Goal: Answer question/provide support

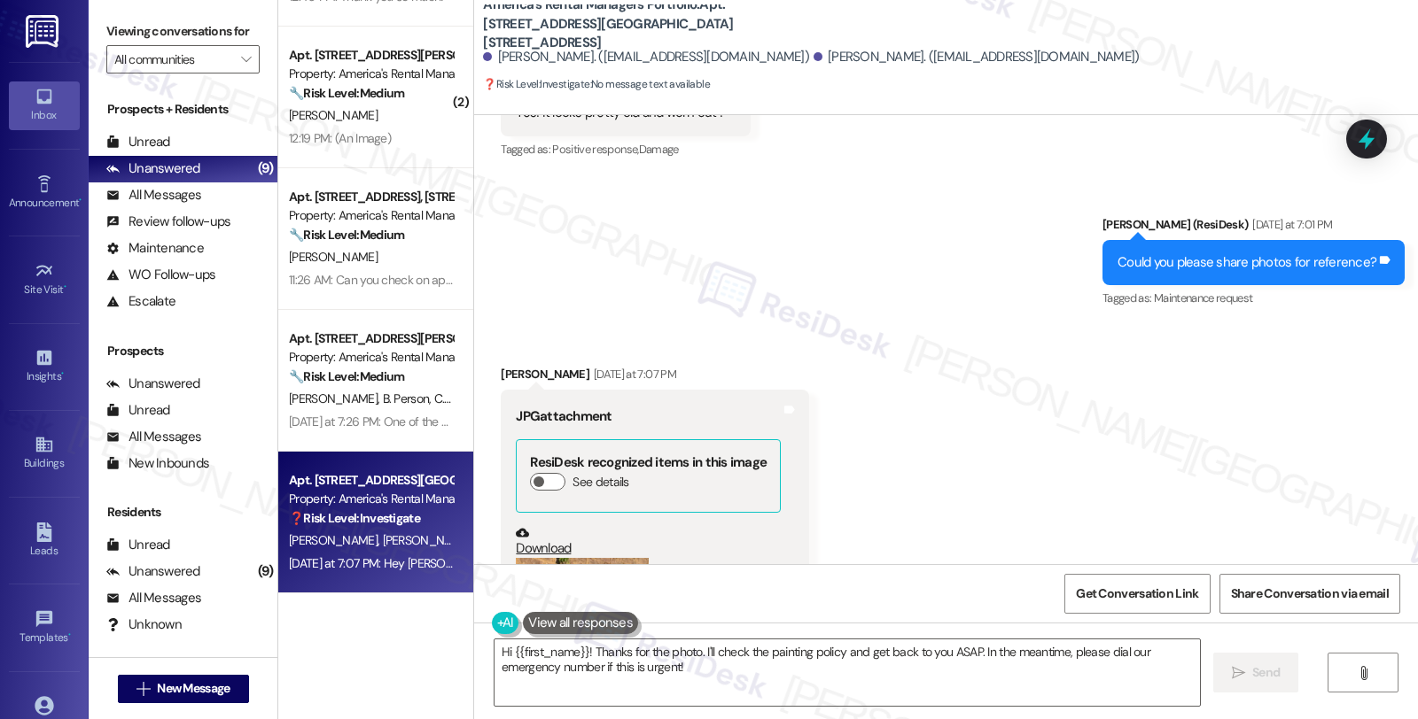
scroll to position [4977, 0]
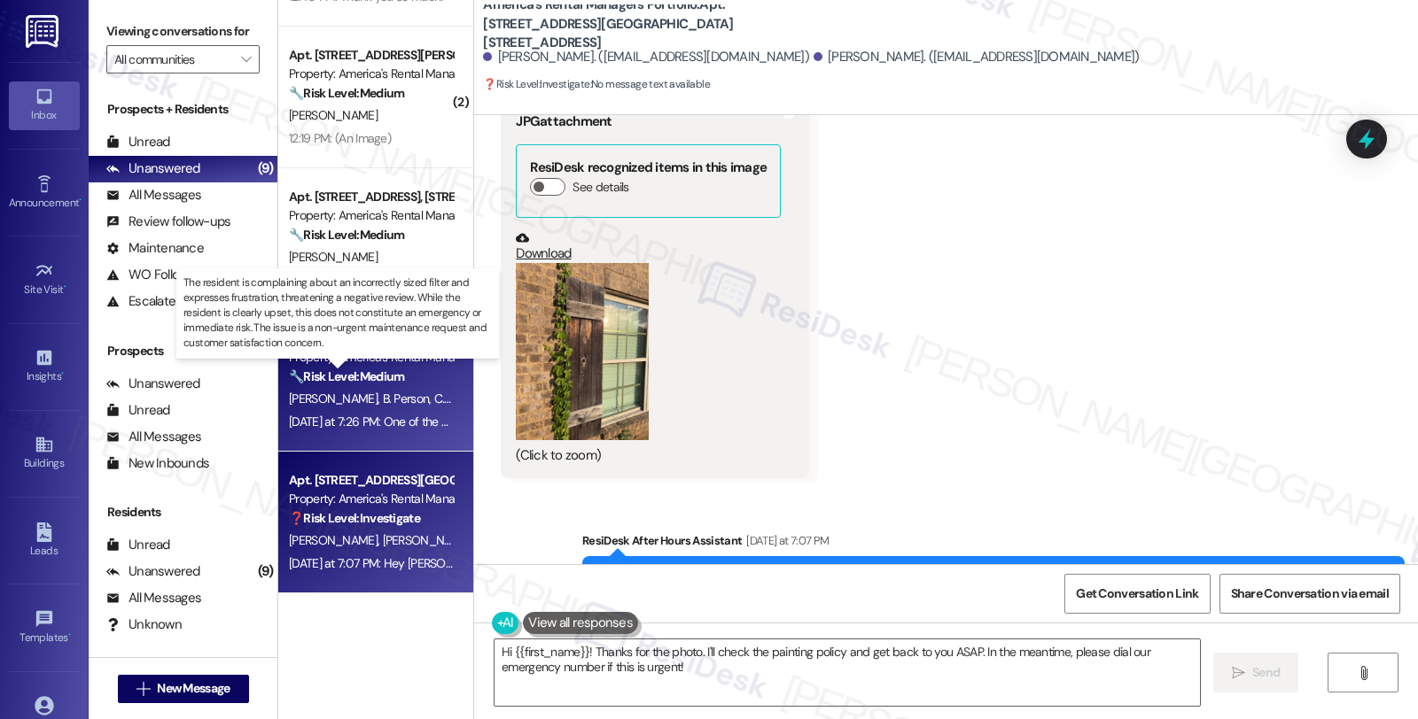
click at [347, 376] on strong "🔧 Risk Level: Medium" at bounding box center [346, 377] width 115 height 16
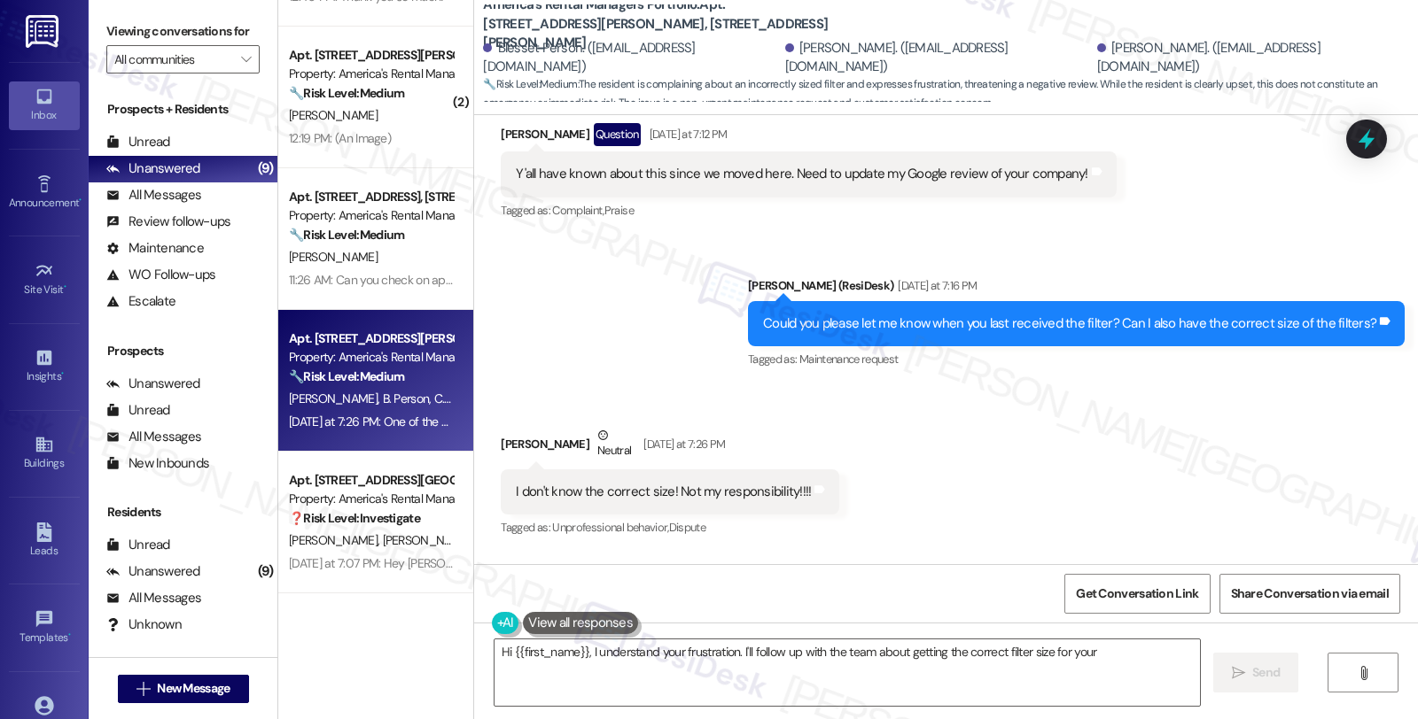
scroll to position [6381, 0]
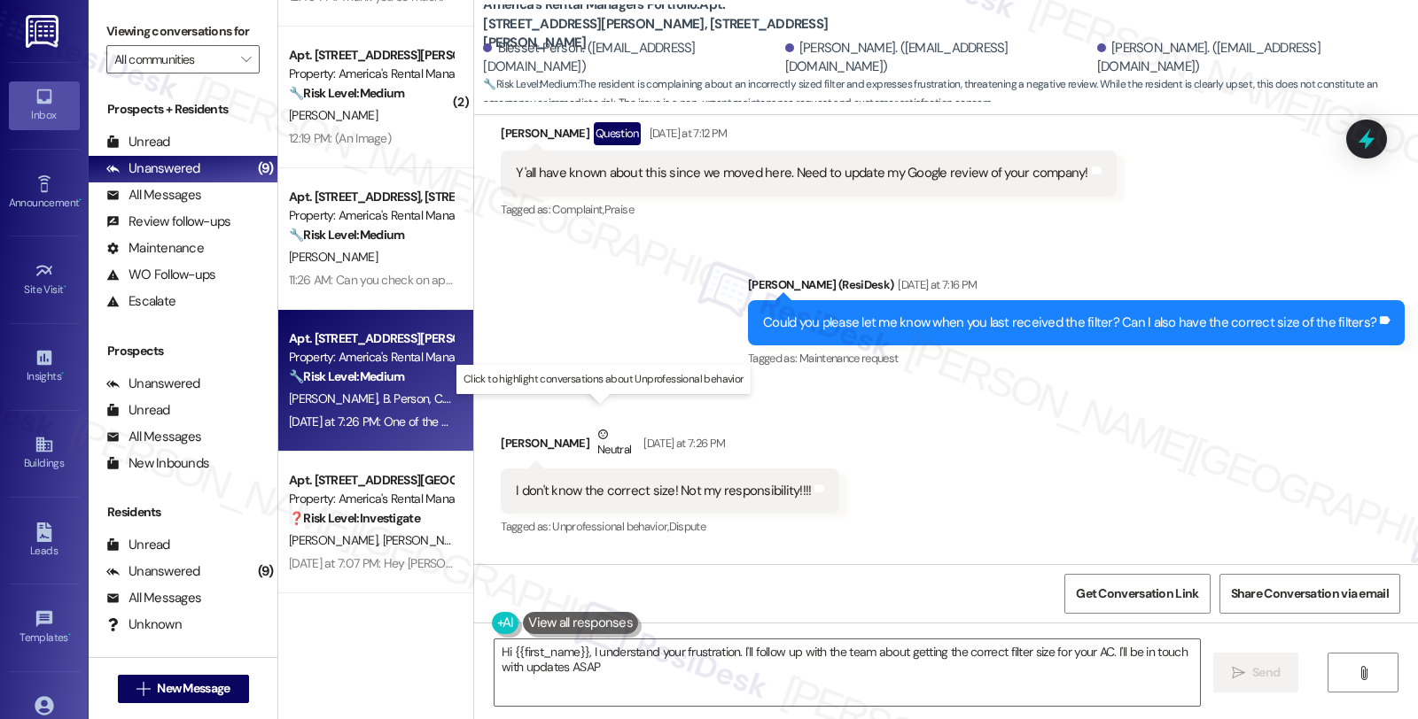
type textarea "Hi {{first_name}}, I understand your frustration. I'll follow up with the team …"
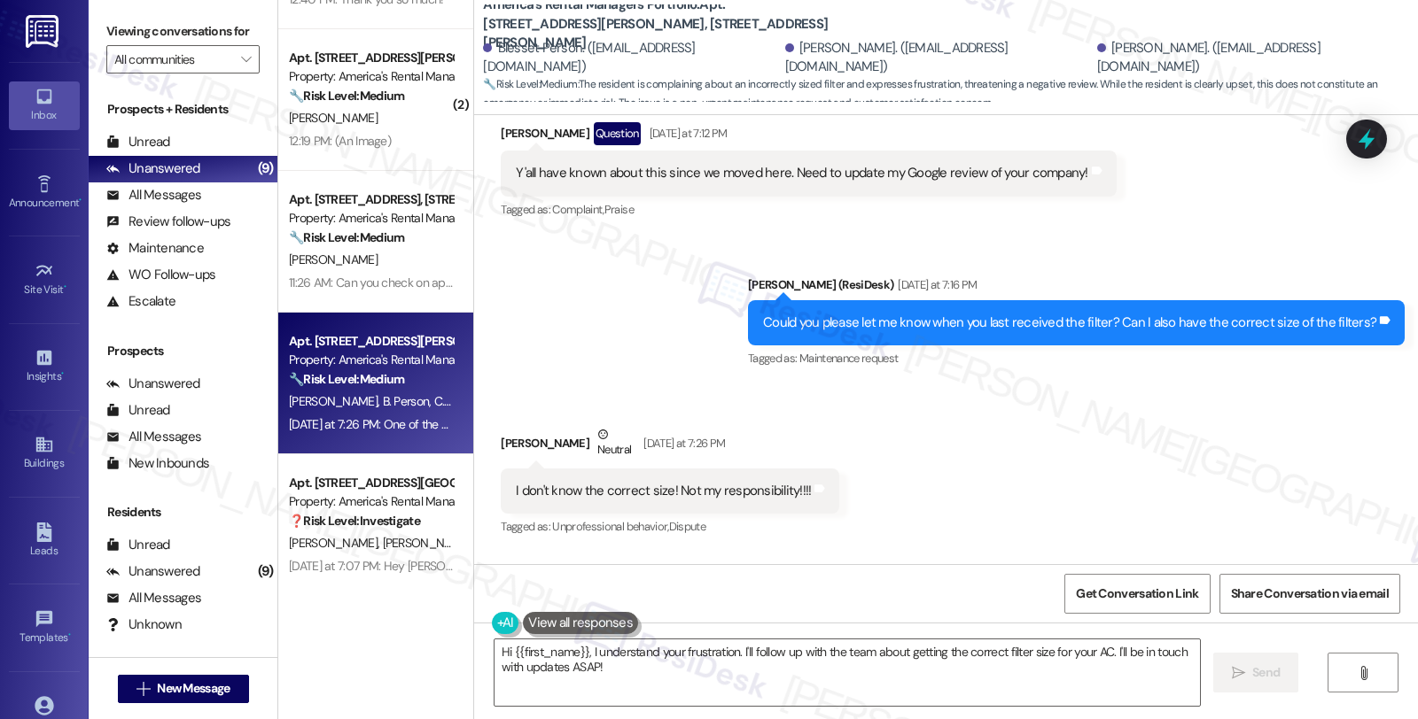
scroll to position [399, 0]
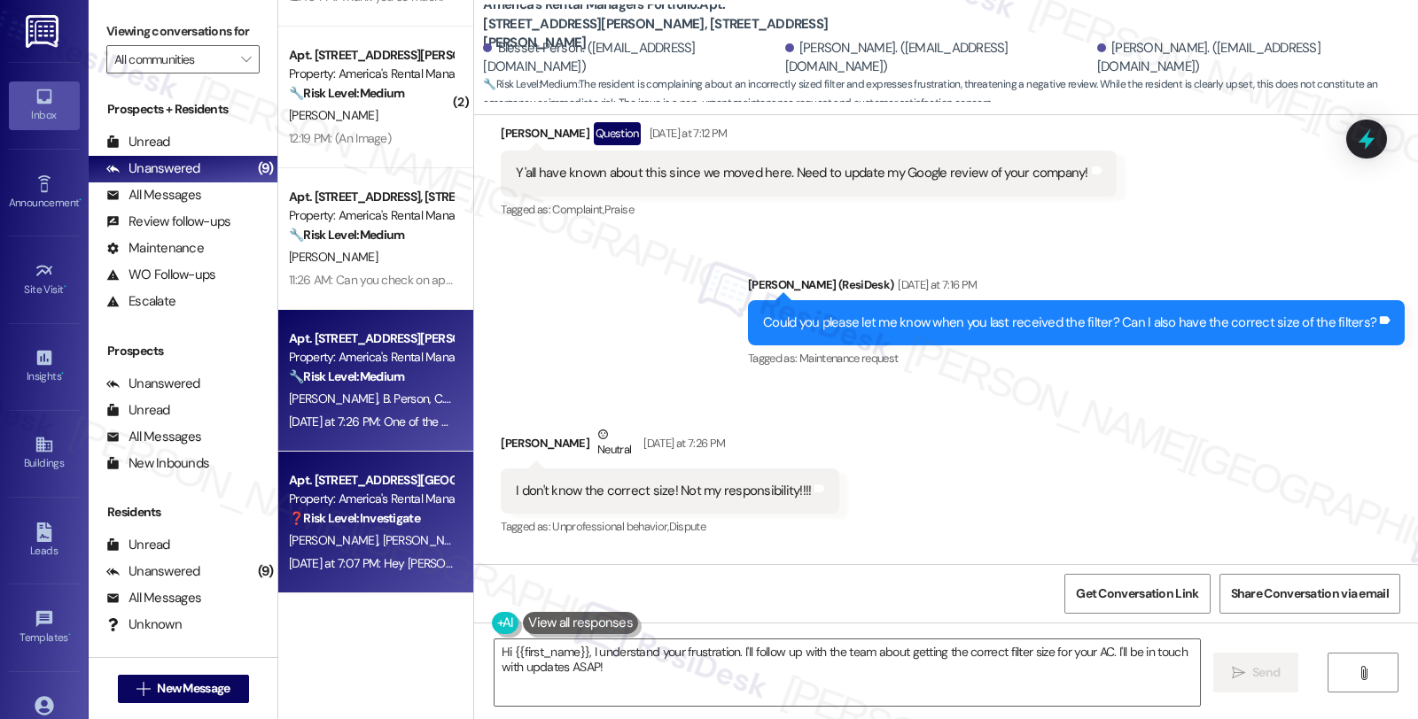
click at [387, 525] on strong "❓ Risk Level: Investigate" at bounding box center [354, 518] width 131 height 16
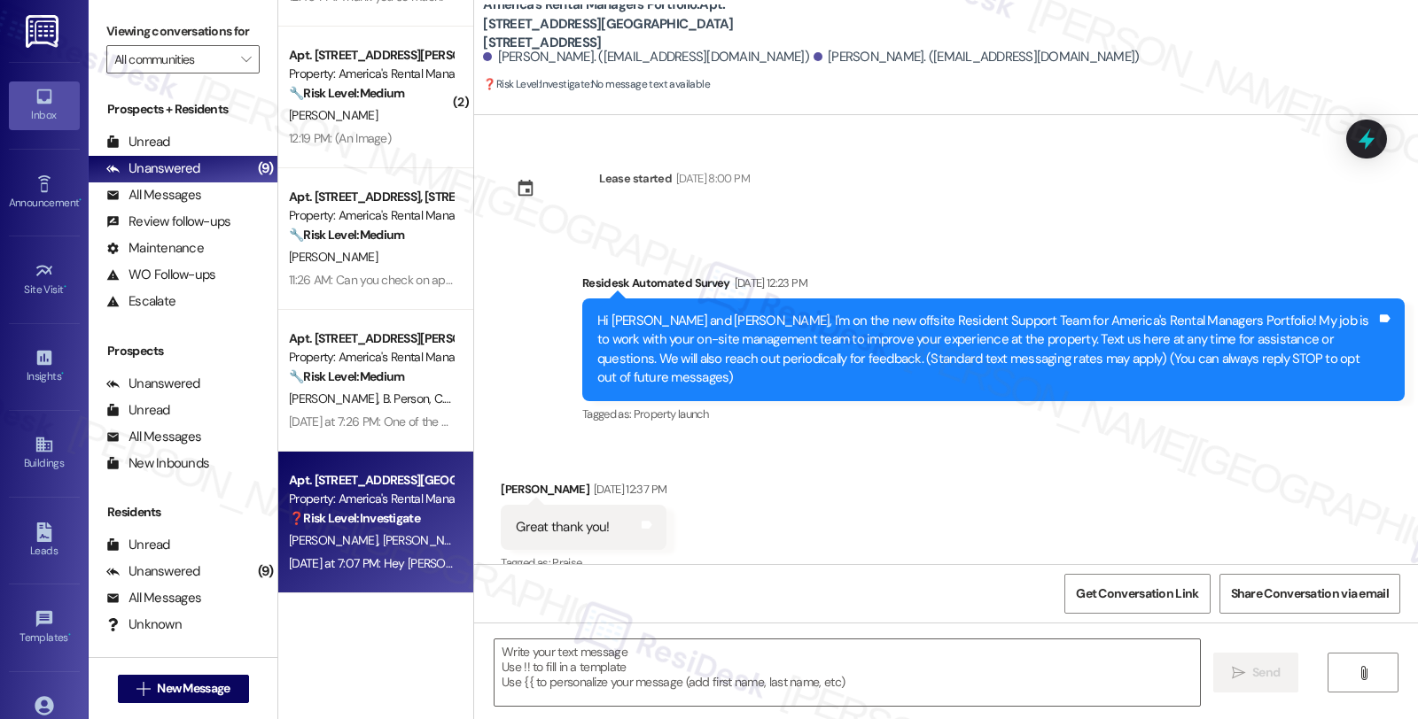
scroll to position [4827, 0]
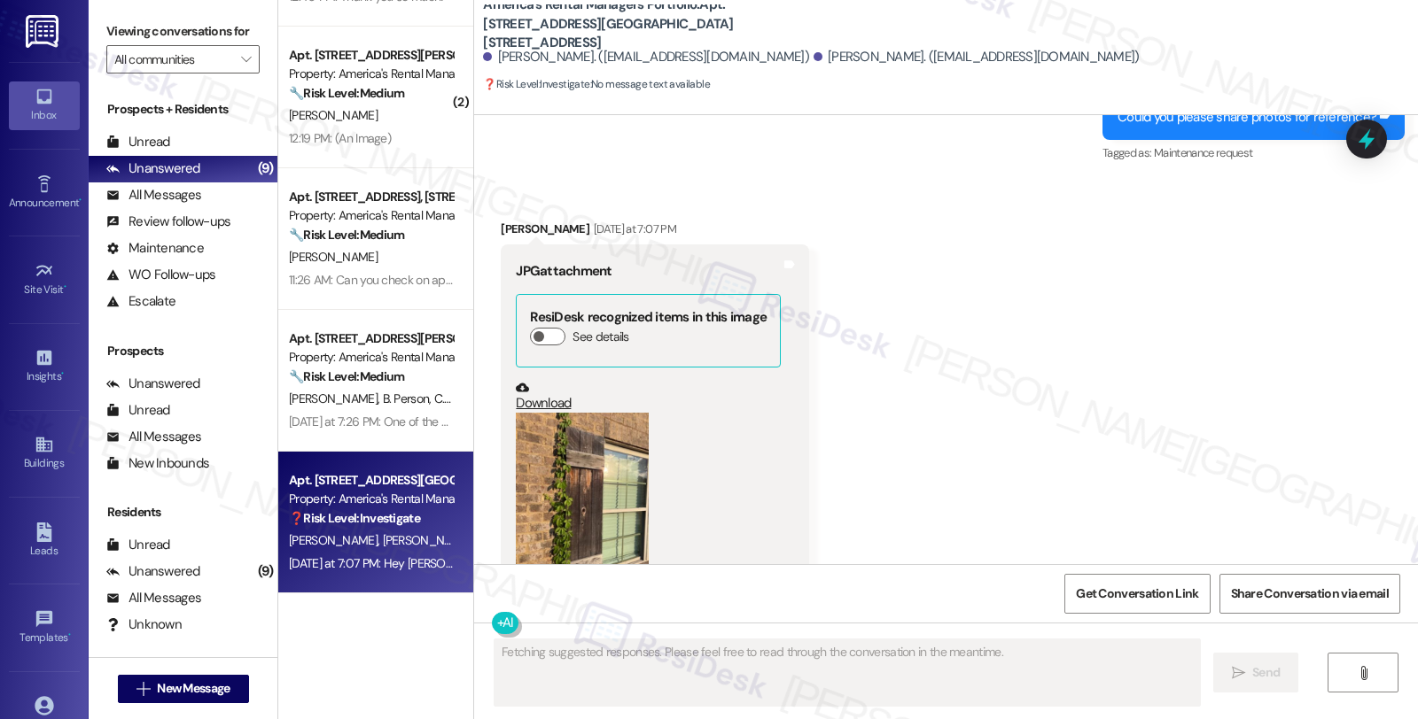
click at [602, 427] on button "Zoom image" at bounding box center [582, 501] width 133 height 177
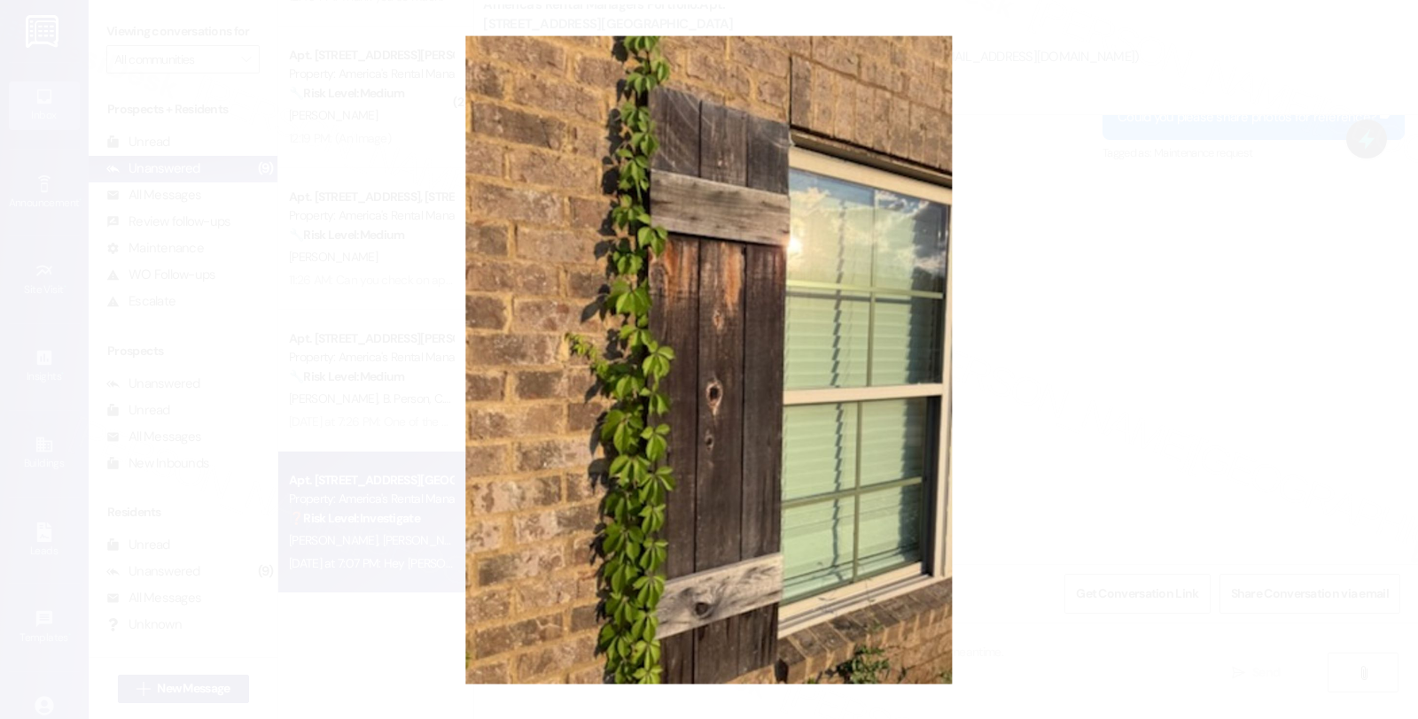
click at [1086, 370] on button "Unzoom image" at bounding box center [709, 359] width 1418 height 719
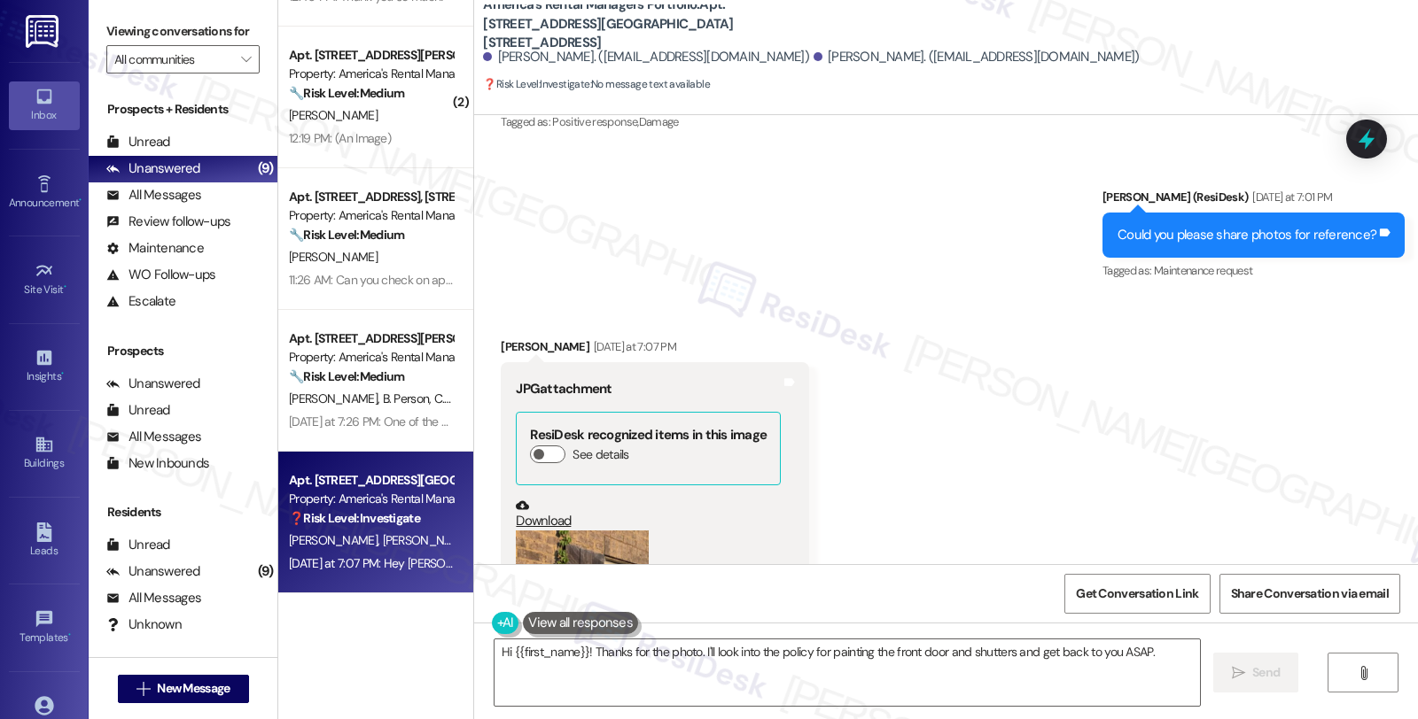
scroll to position [4977, 0]
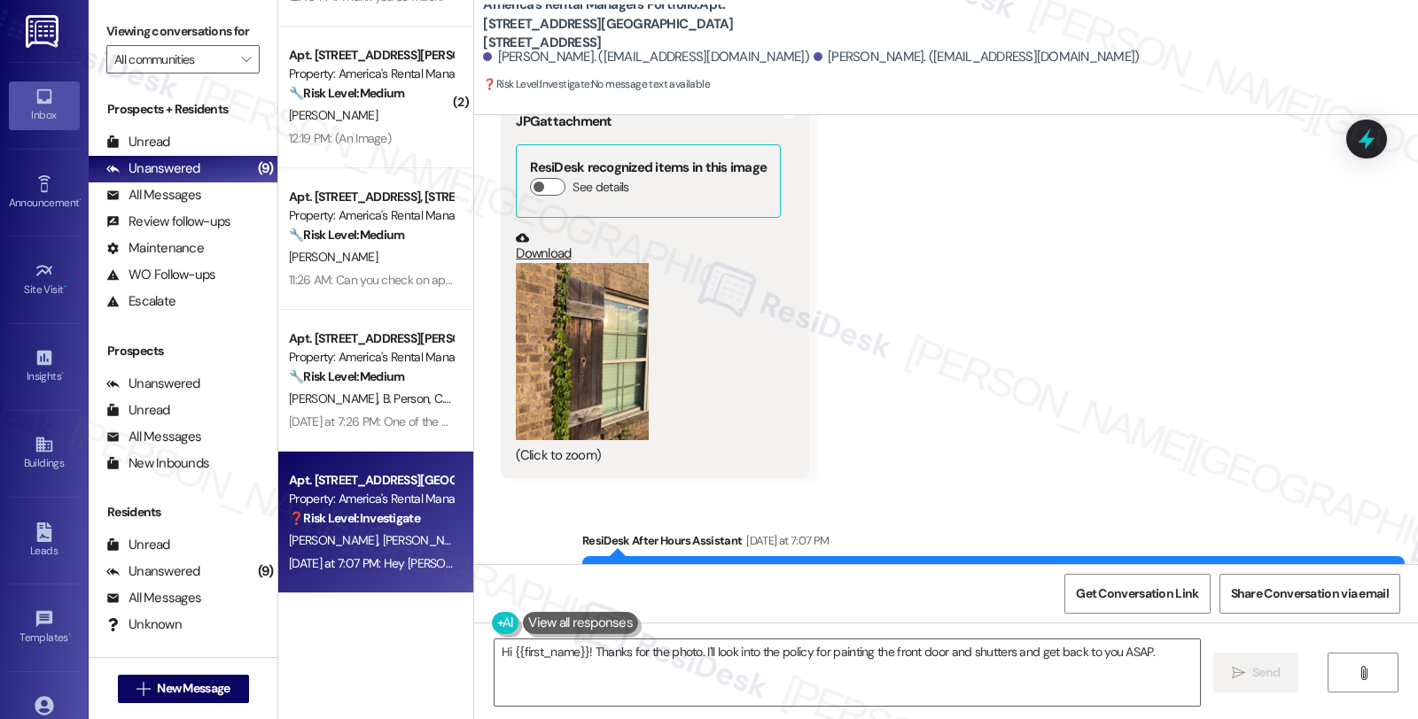
click at [493, 54] on div "[PERSON_NAME]. ([EMAIL_ADDRESS][DOMAIN_NAME])" at bounding box center [646, 57] width 326 height 19
copy div "[PERSON_NAME]"
click at [501, 648] on textarea "Hi {{first_name}}! Thanks for the photo. I'll look into the policy for painting…" at bounding box center [846, 673] width 705 height 66
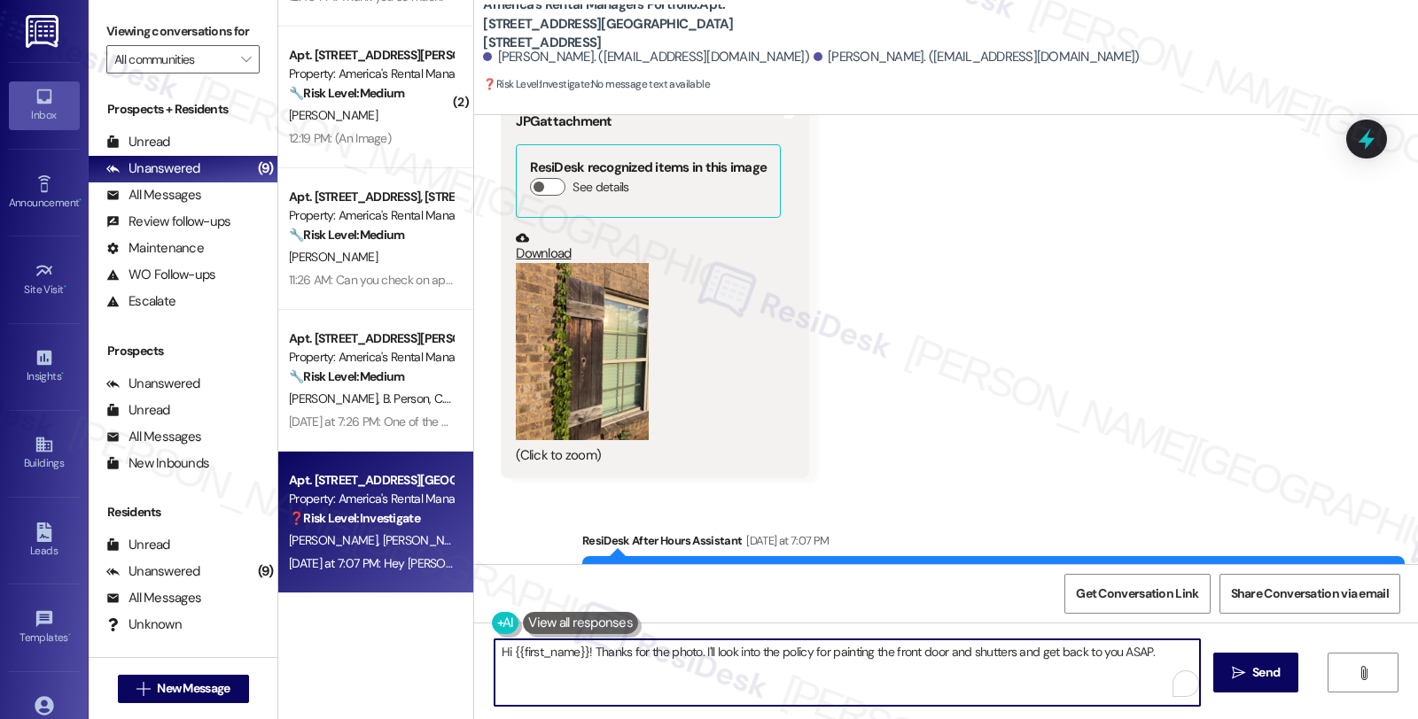
paste textarea "[PERSON_NAME]"
click at [633, 649] on textarea "Hi [PERSON_NAME], thanks for sharing. {{first_name}}! Thanks for the photo. I'l…" at bounding box center [844, 673] width 705 height 66
click at [610, 308] on button "Zoom image" at bounding box center [582, 351] width 133 height 177
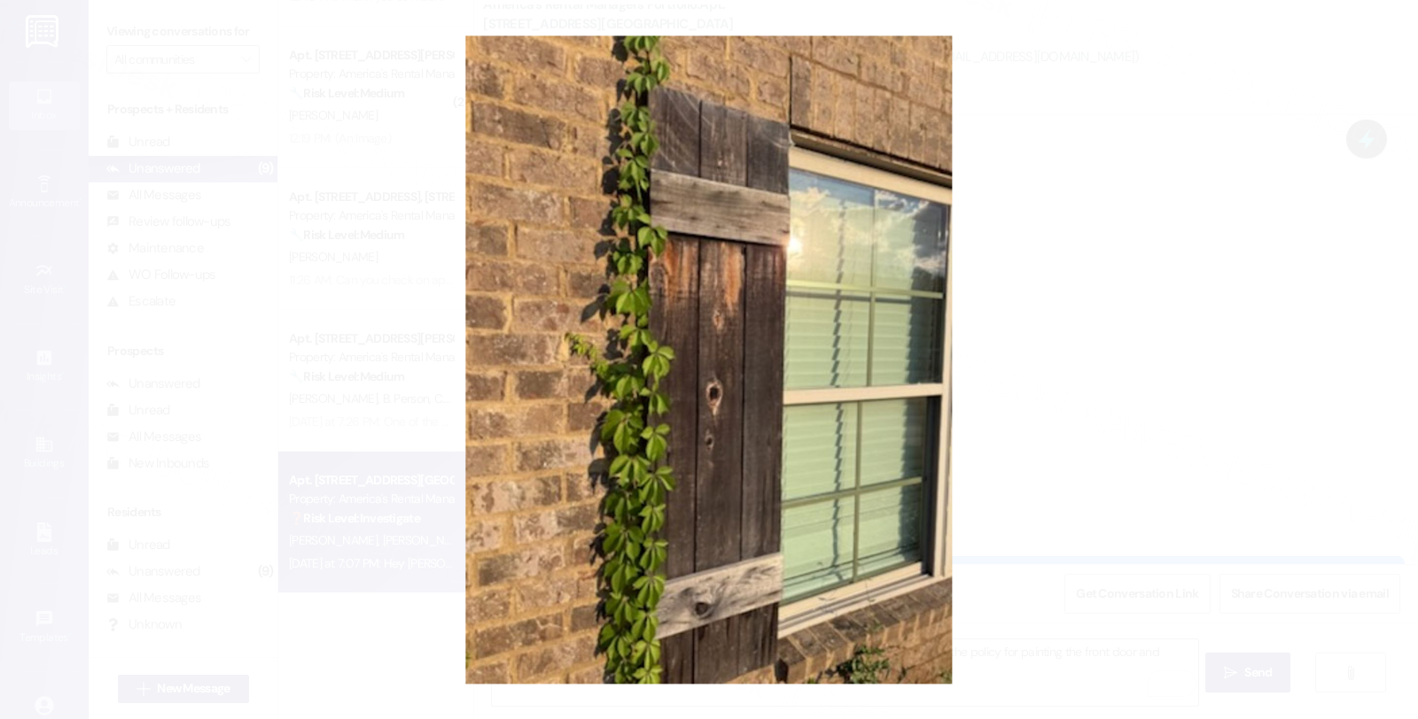
click at [1075, 385] on button "Unzoom image" at bounding box center [709, 359] width 1418 height 719
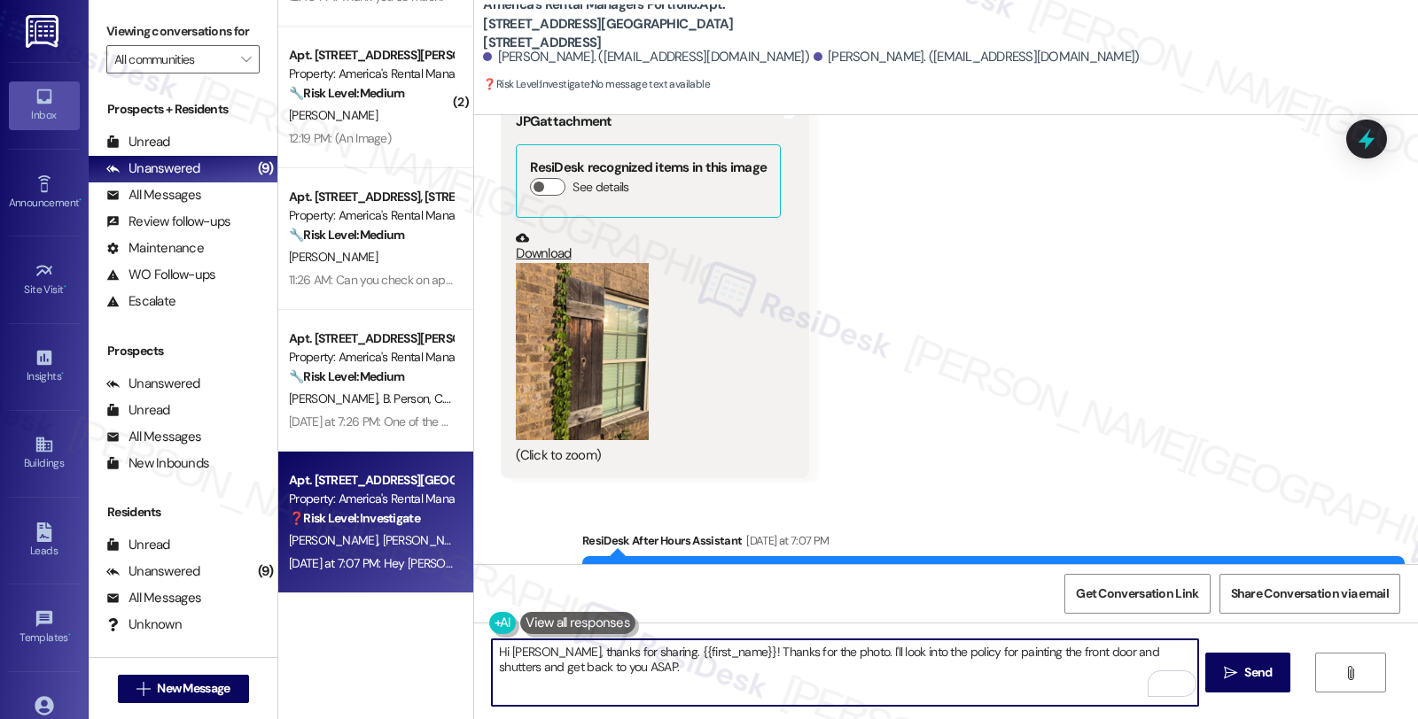
click at [635, 650] on textarea "Hi [PERSON_NAME], thanks for sharing. {{first_name}}! Thanks for the photo. I'l…" at bounding box center [844, 673] width 705 height 66
type textarea "Hi [PERSON_NAME], thanks for sharing. Let me check {{first_name}}! Thanks for t…"
